Goal: Task Accomplishment & Management: Check status

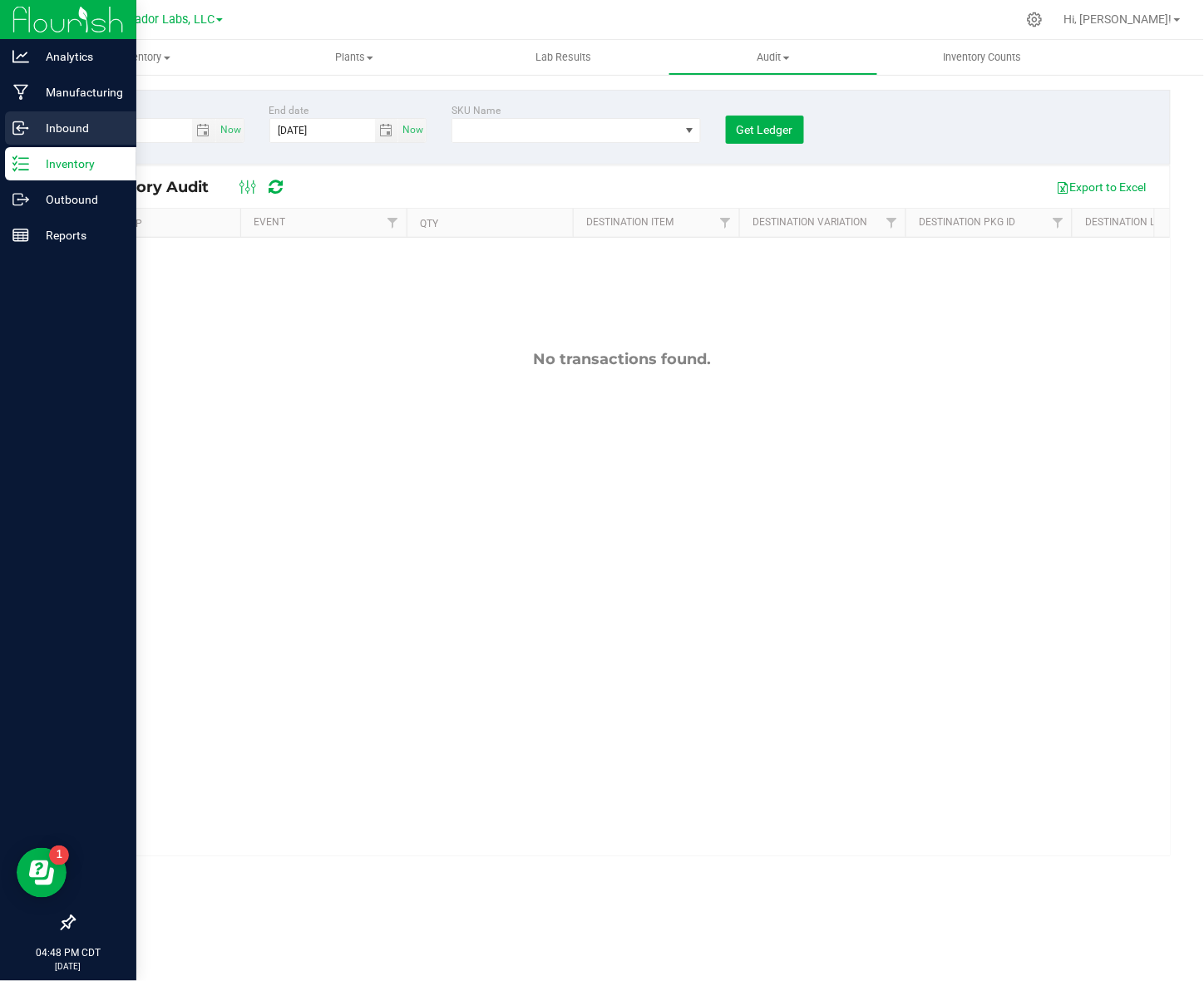
click at [63, 135] on p "Inbound" at bounding box center [79, 128] width 100 height 20
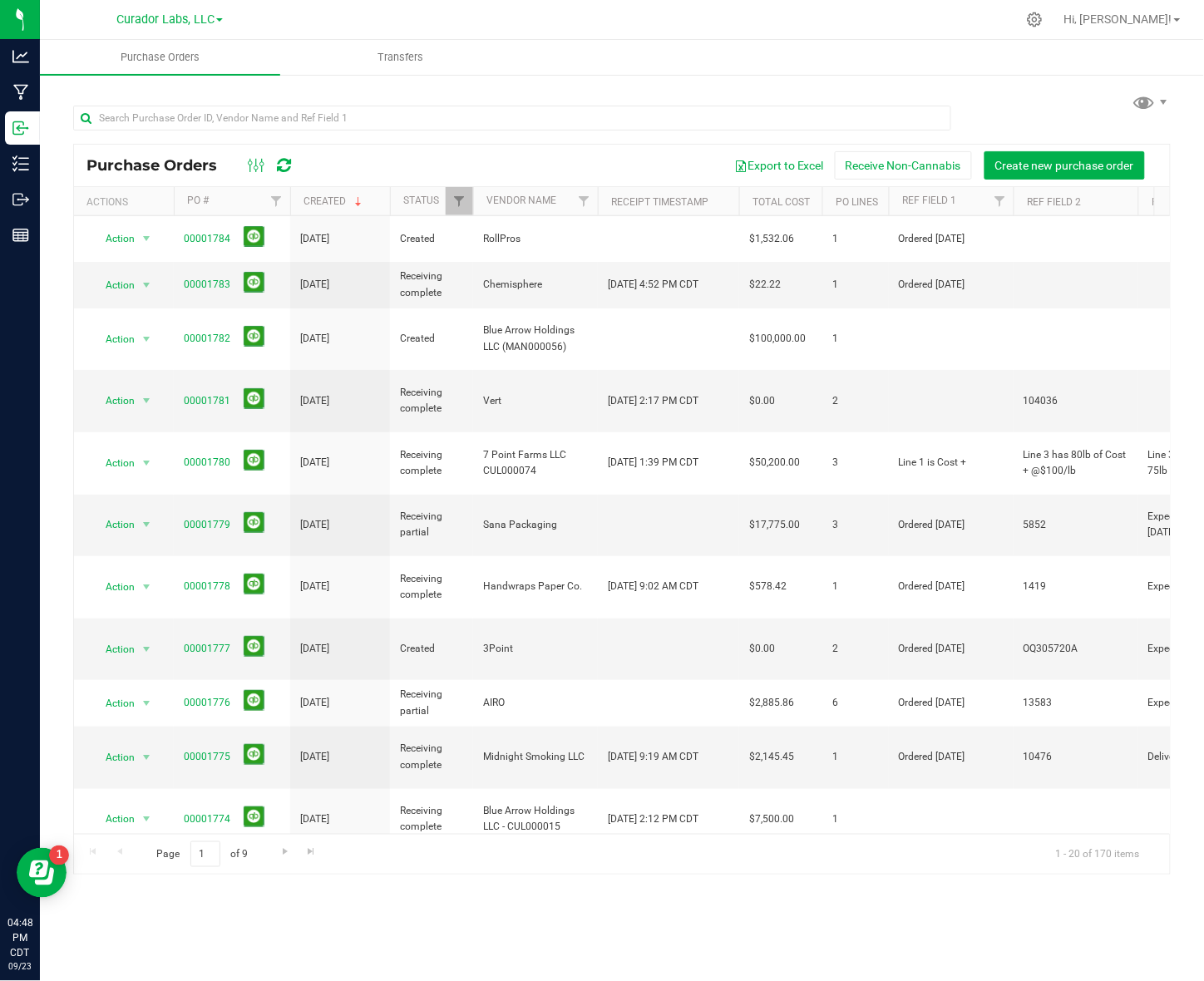
click at [233, 97] on div at bounding box center [623, 117] width 1098 height 53
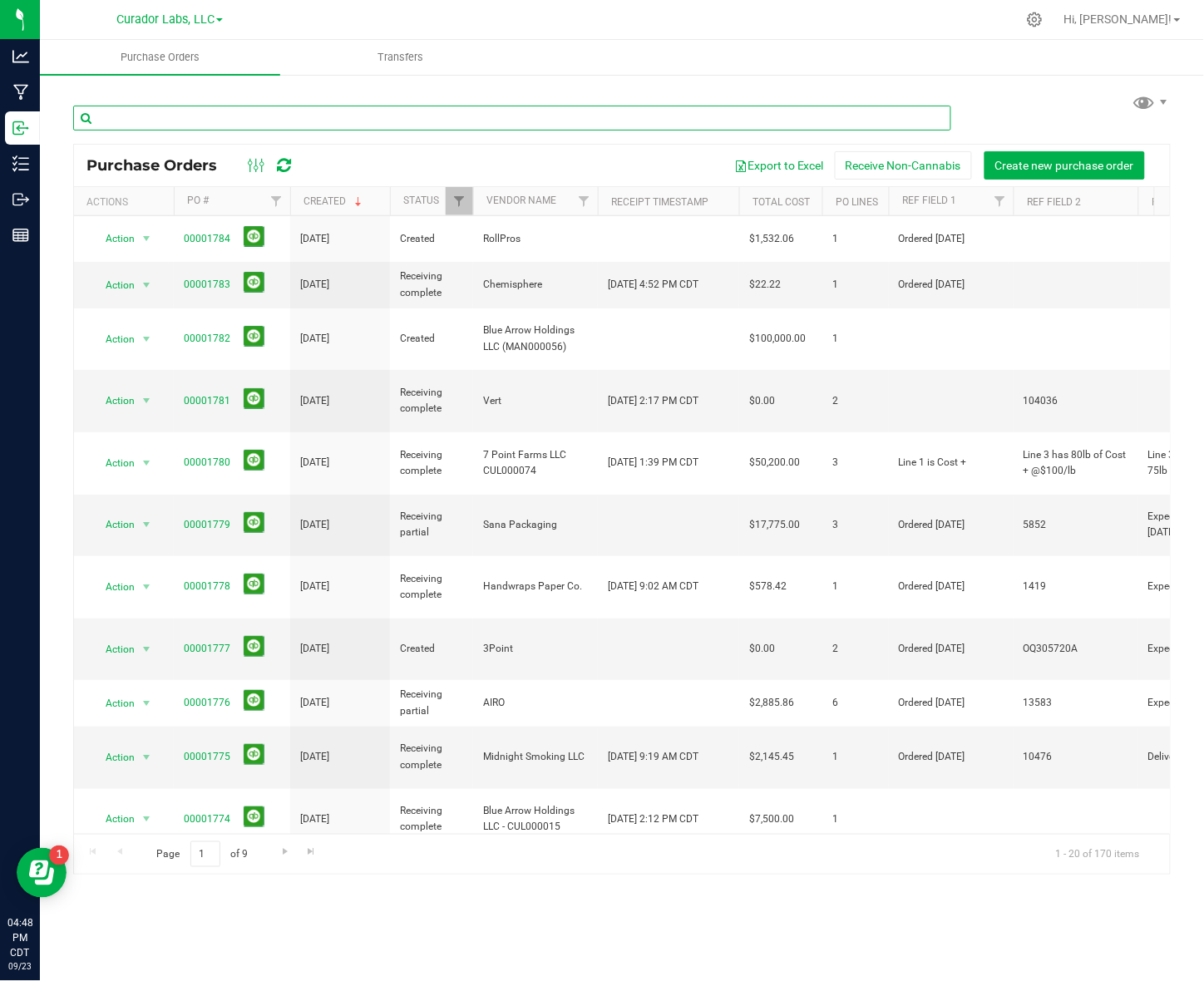
click at [244, 127] on input "text" at bounding box center [512, 118] width 878 height 25
type input "active"
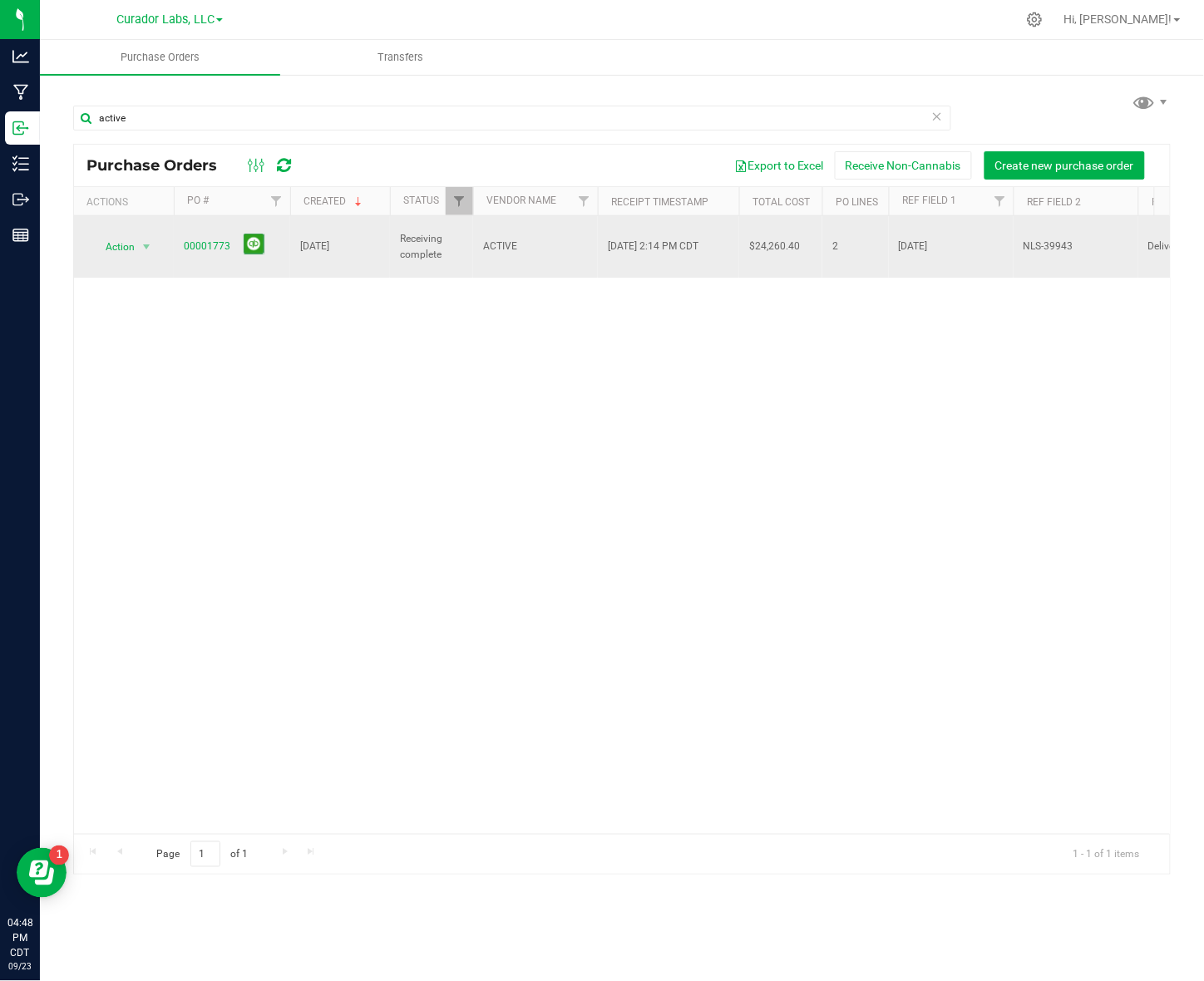
click at [509, 239] on span "ACTIVE" at bounding box center [536, 247] width 105 height 16
click at [221, 241] on link "00001773" at bounding box center [206, 246] width 46 height 11
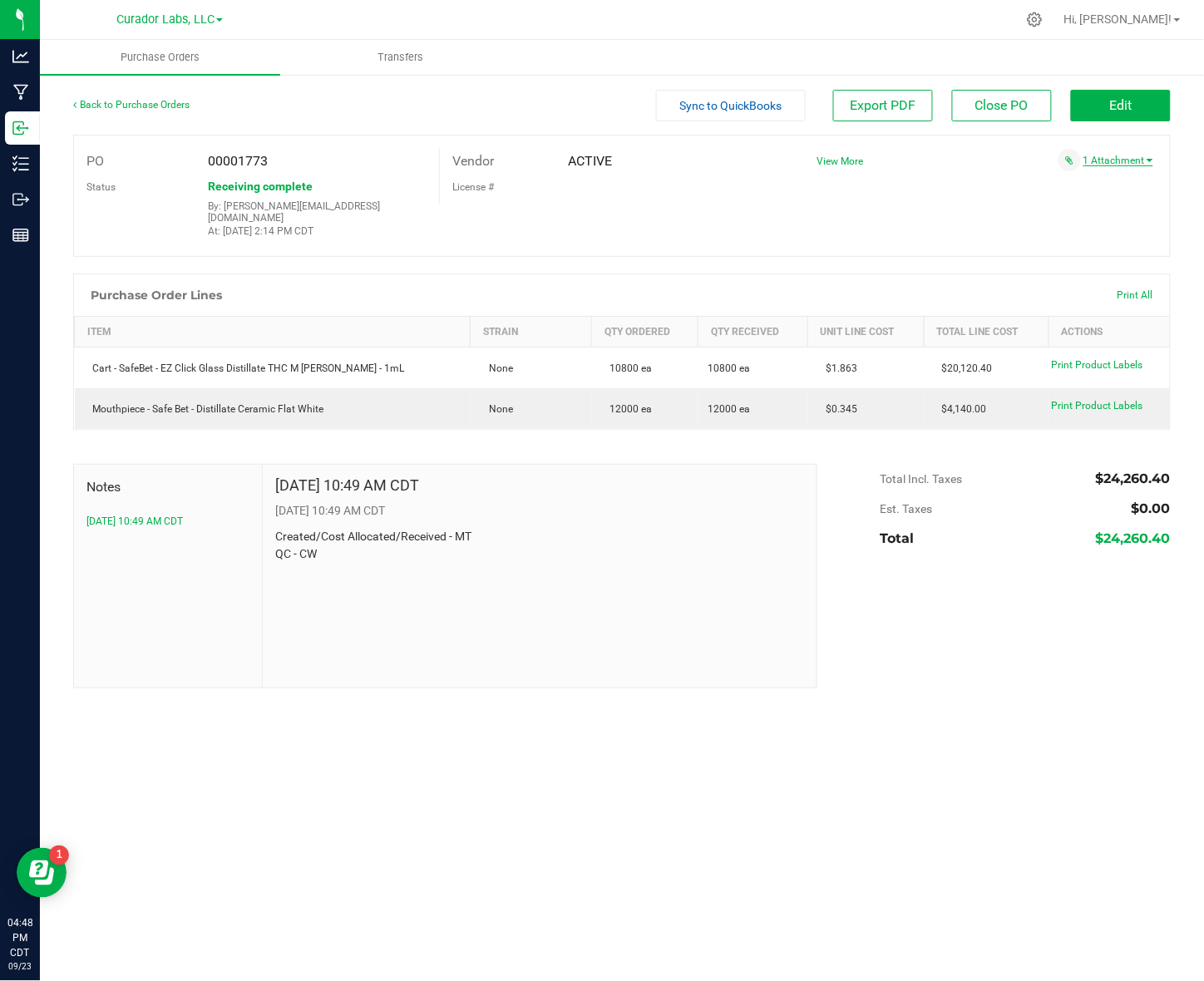
click at [1123, 163] on link "1 Attachment" at bounding box center [1118, 160] width 70 height 11
click at [1103, 178] on span "NLS-39943.pdf" at bounding box center [1103, 182] width 59 height 10
